Goal: Check status: Check status

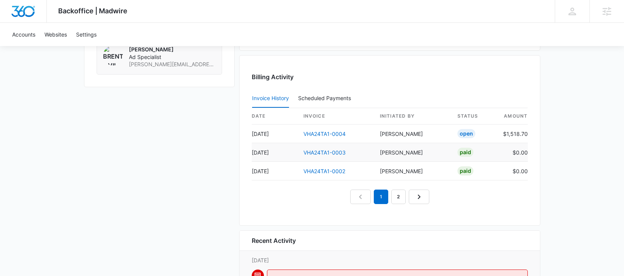
scroll to position [725, 0]
